Goal: Task Accomplishment & Management: Use online tool/utility

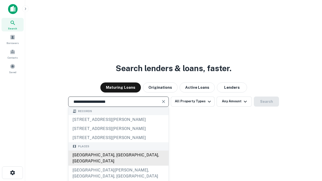
click at [118, 166] on div "Santa Monica, CA, USA" at bounding box center [118, 157] width 100 height 15
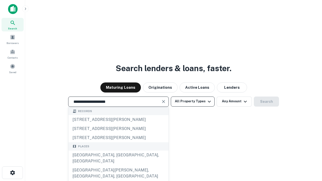
type input "**********"
click at [192, 101] on button "All Property Types" at bounding box center [193, 101] width 44 height 10
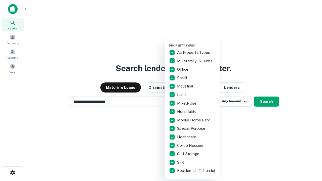
click at [196, 42] on button "button" at bounding box center [196, 42] width 55 height 0
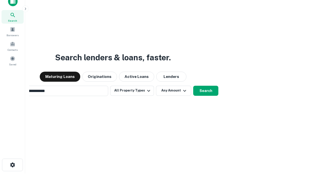
scroll to position [36, 142]
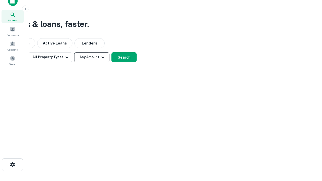
click at [92, 57] on button "Any Amount" at bounding box center [91, 57] width 35 height 10
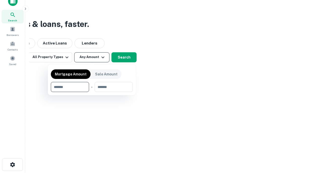
type input "*******"
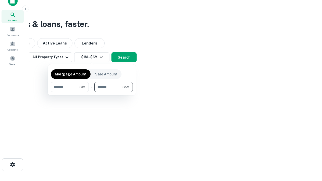
type input "*******"
click at [92, 92] on button "button" at bounding box center [92, 92] width 82 height 0
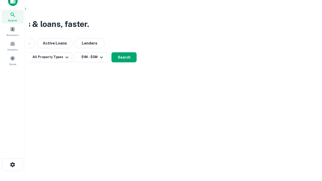
scroll to position [3, 93]
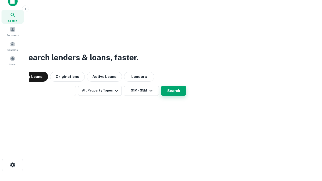
click at [161, 86] on button "Search" at bounding box center [173, 91] width 25 height 10
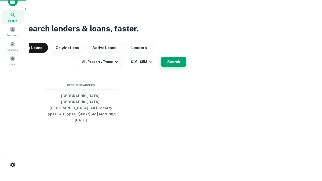
scroll to position [13, 142]
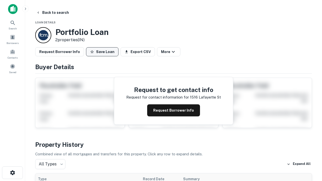
click at [102, 52] on button "Save Loan" at bounding box center [102, 51] width 32 height 9
click at [103, 52] on button "Loan Saved" at bounding box center [103, 51] width 35 height 9
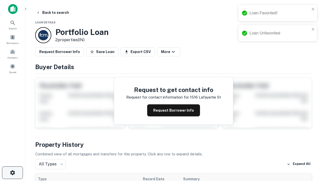
click at [12, 173] on icon "button" at bounding box center [13, 173] width 6 height 6
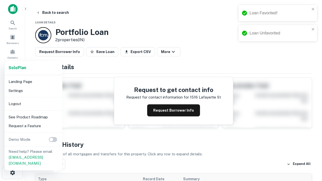
click at [33, 104] on li "Logout" at bounding box center [34, 103] width 54 height 9
